Goal: Task Accomplishment & Management: Use online tool/utility

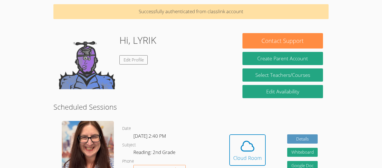
scroll to position [22, 0]
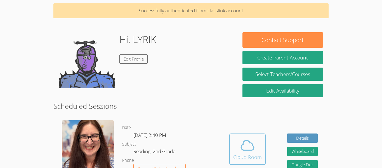
click at [239, 157] on div "Cloud Room" at bounding box center [247, 157] width 29 height 8
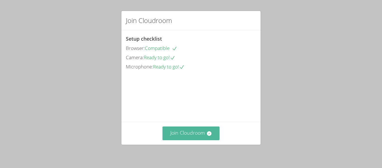
click at [175, 132] on button "Join Cloudroom" at bounding box center [191, 133] width 57 height 14
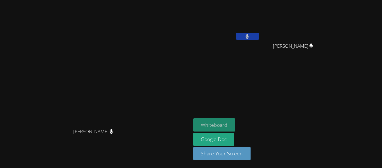
click at [236, 122] on button "Whiteboard" at bounding box center [214, 124] width 42 height 13
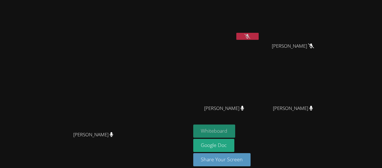
click at [236, 128] on button "Whiteboard" at bounding box center [214, 130] width 42 height 13
